Goal: Find specific page/section: Find specific page/section

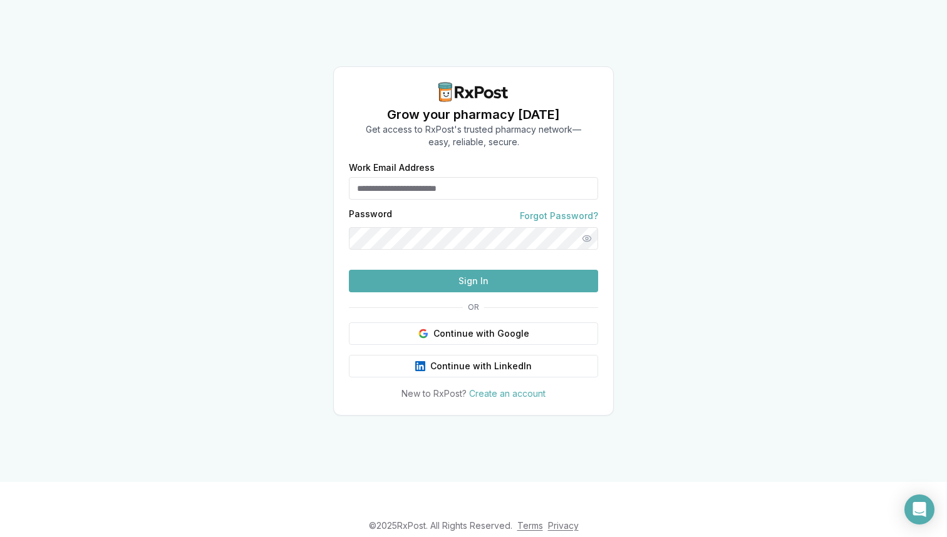
type input "**********"
click at [468, 292] on button "Sign In" at bounding box center [473, 281] width 249 height 23
click at [464, 292] on button "Sign In" at bounding box center [473, 281] width 249 height 23
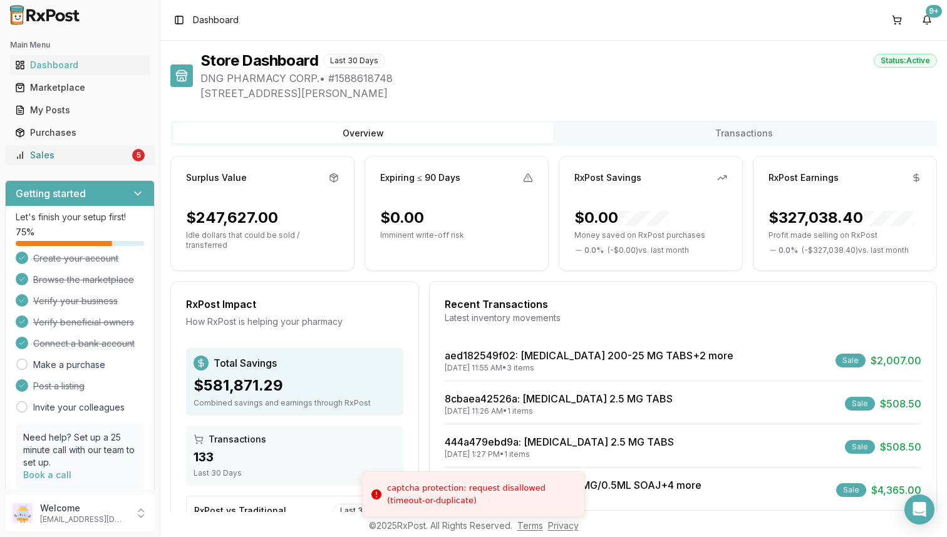
click at [93, 157] on div "Sales" at bounding box center [72, 155] width 115 height 13
click at [116, 153] on div "Sales" at bounding box center [72, 155] width 115 height 13
click at [132, 159] on div "5" at bounding box center [138, 155] width 13 height 13
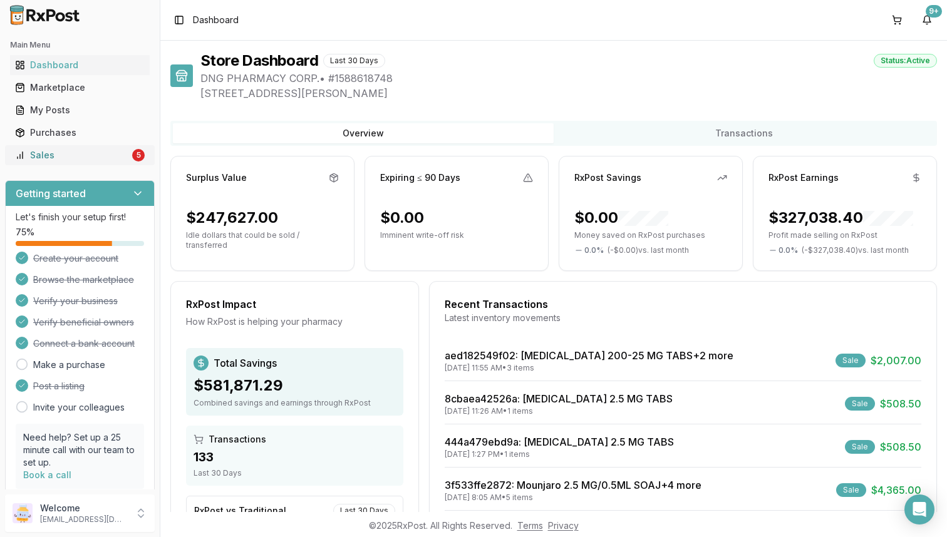
click at [61, 162] on link "Sales 5" at bounding box center [80, 155] width 140 height 23
click at [35, 151] on div "Sales" at bounding box center [72, 155] width 115 height 13
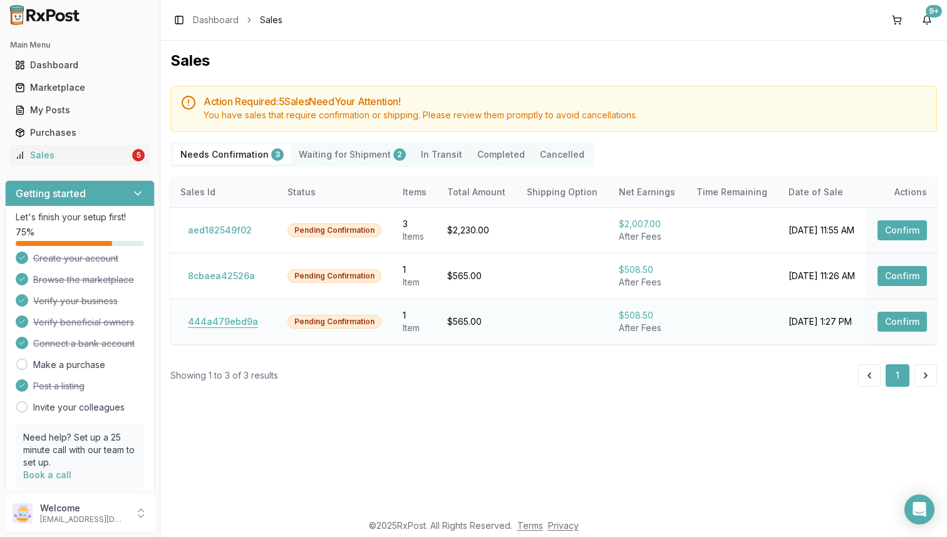
click at [235, 321] on button "444a479ebd9a" at bounding box center [222, 322] width 85 height 20
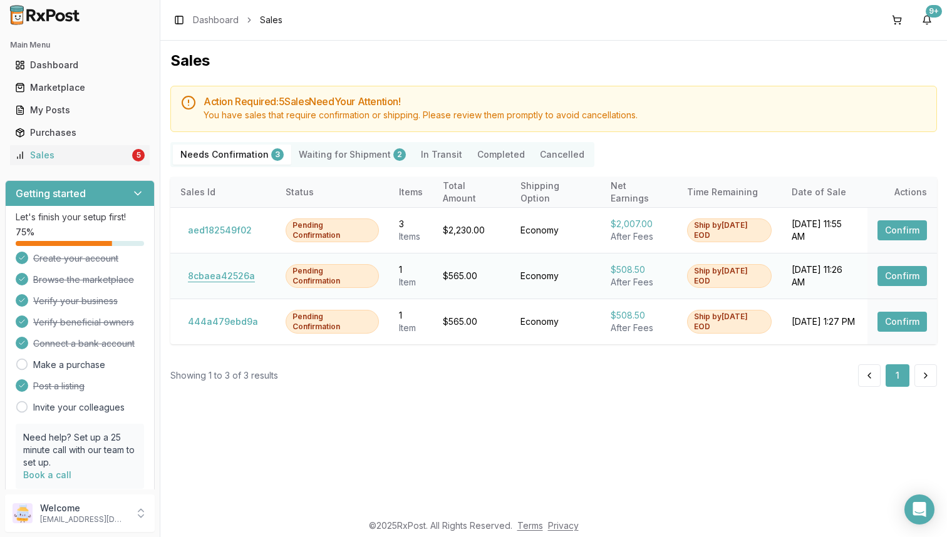
click at [240, 280] on button "8cbaea42526a" at bounding box center [221, 276] width 82 height 20
click at [241, 234] on button "aed182549f02" at bounding box center [219, 230] width 79 height 20
